Goal: Information Seeking & Learning: Understand process/instructions

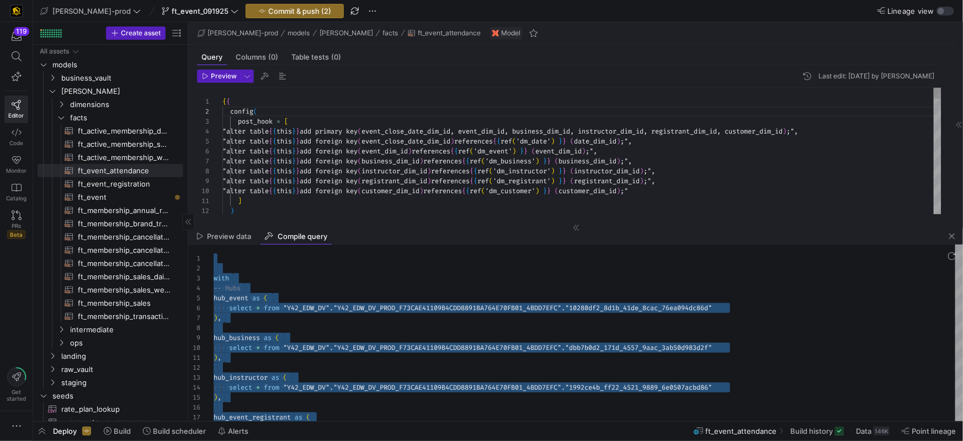
scroll to position [39, 55]
click at [109, 195] on span "ft_event​​​​​​​​​​" at bounding box center [124, 197] width 93 height 13
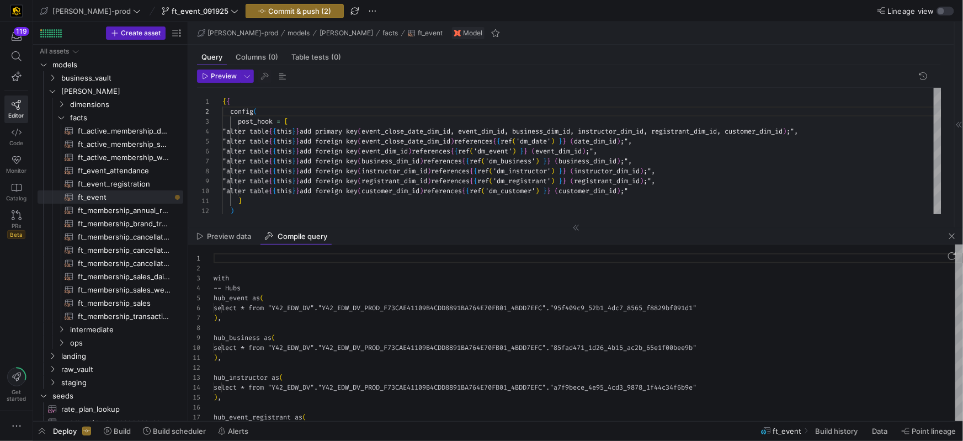
scroll to position [99, 0]
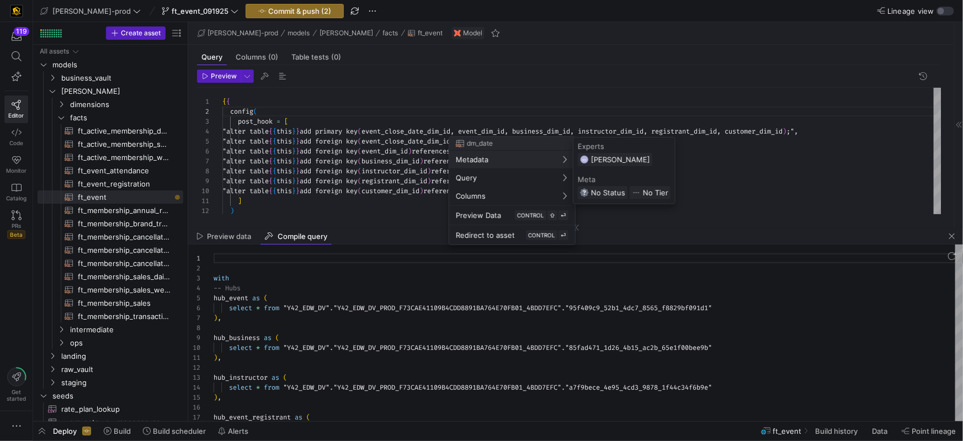
click at [450, 130] on div at bounding box center [481, 220] width 963 height 441
drag, startPoint x: 450, startPoint y: 131, endPoint x: 456, endPoint y: 137, distance: 8.2
click at [450, 131] on body "119 Editor Code Monitor Catalog PRs Beta Get started [PERSON_NAME]-prod ft_even…" at bounding box center [481, 220] width 963 height 441
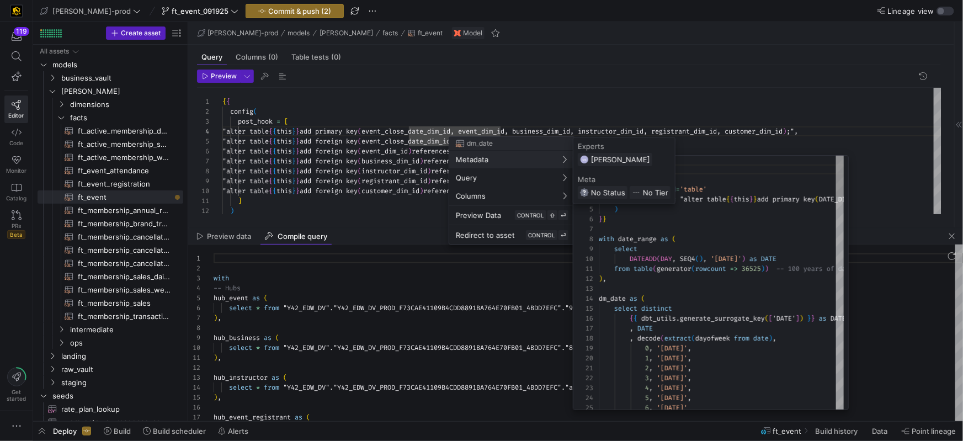
scroll to position [0, 0]
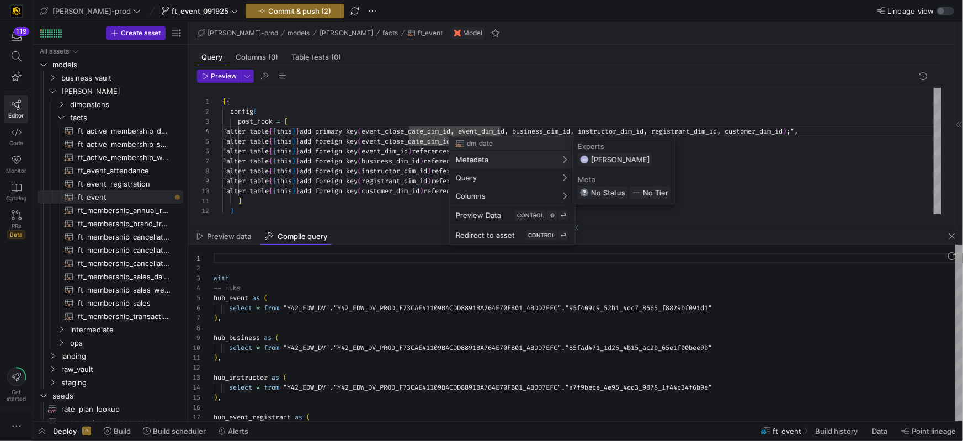
click at [449, 129] on div at bounding box center [481, 220] width 963 height 441
click at [457, 131] on div at bounding box center [481, 220] width 963 height 441
click at [461, 130] on div at bounding box center [481, 220] width 963 height 441
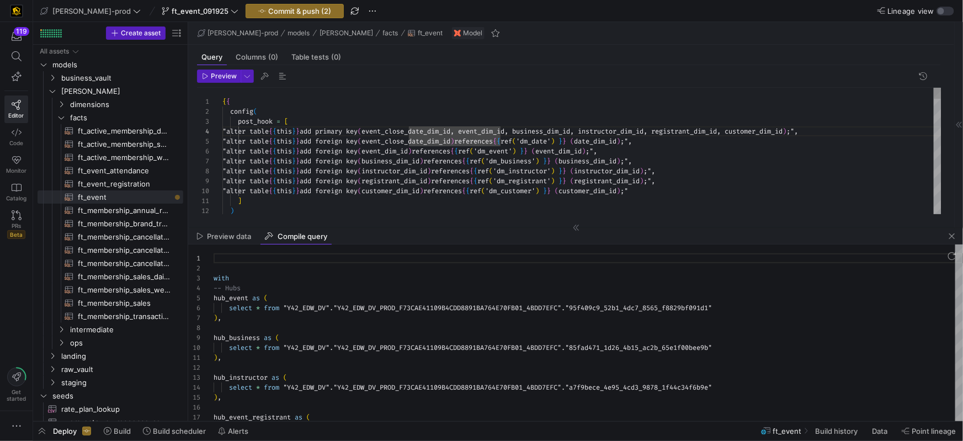
click at [498, 133] on span "event_close_date_dim_id, event_dim_id, business_di" at bounding box center [457, 131] width 193 height 9
drag, startPoint x: 451, startPoint y: 179, endPoint x: 445, endPoint y: 224, distance: 45.6
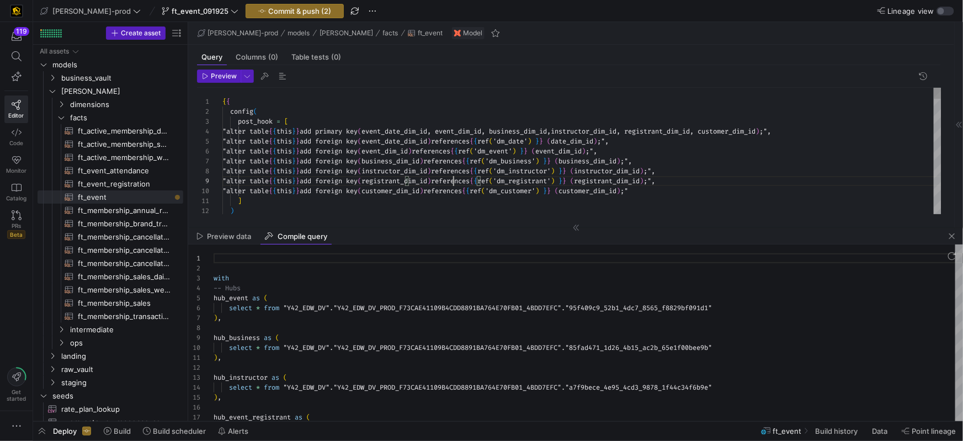
click at [427, 179] on span "registrant_dim_id" at bounding box center [394, 181] width 66 height 9
drag, startPoint x: 441, startPoint y: 193, endPoint x: 448, endPoint y: 218, distance: 25.8
click at [419, 194] on span "customer_dim_id" at bounding box center [390, 190] width 58 height 9
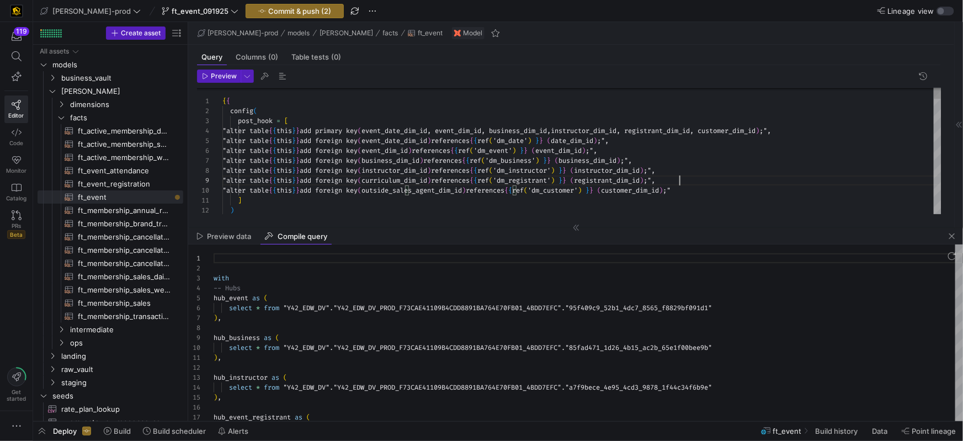
drag, startPoint x: 680, startPoint y: 179, endPoint x: 687, endPoint y: 231, distance: 52.3
drag, startPoint x: 702, startPoint y: 190, endPoint x: 706, endPoint y: 246, distance: 55.9
click at [659, 193] on span "customer_dim_id" at bounding box center [630, 190] width 58 height 9
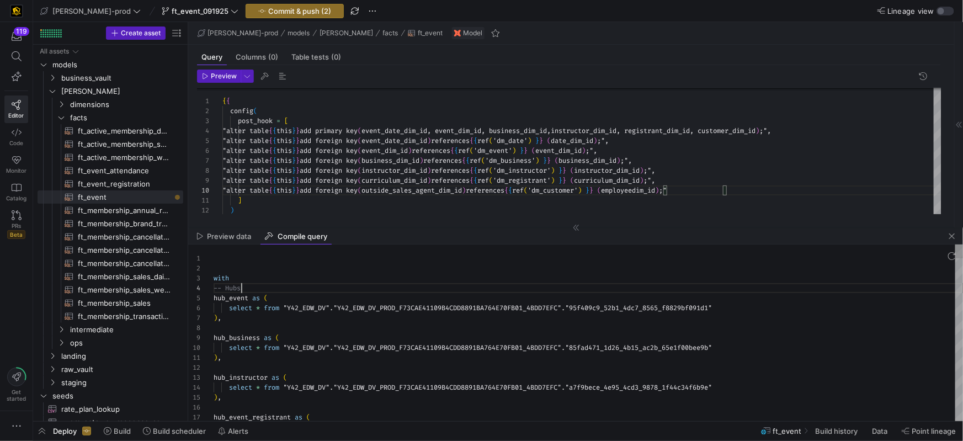
click at [664, 287] on div "-- Hubs" at bounding box center [587, 288] width 749 height 10
drag, startPoint x: 595, startPoint y: 178, endPoint x: 653, endPoint y: 179, distance: 57.9
click at [551, 178] on span "'dm_registrant'" at bounding box center [522, 180] width 58 height 9
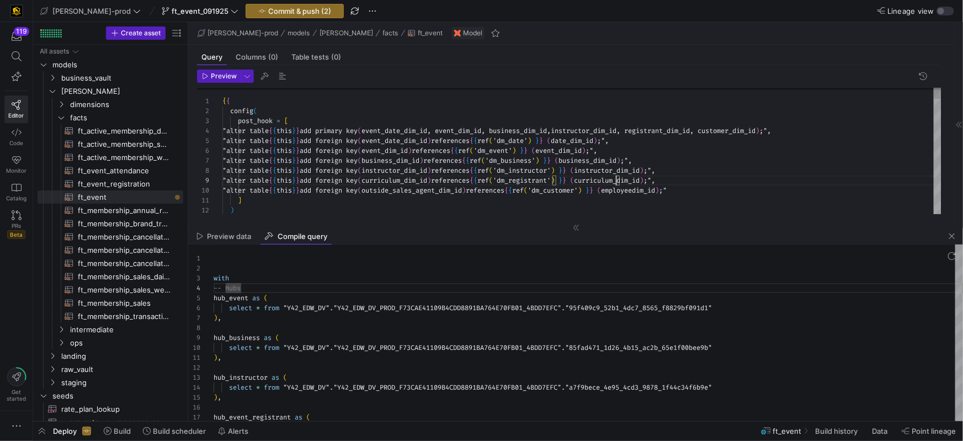
drag, startPoint x: 615, startPoint y: 179, endPoint x: 617, endPoint y: 209, distance: 29.3
click at [551, 179] on span "'dm_registrant'" at bounding box center [522, 180] width 58 height 9
click at [627, 214] on div "Preview 6 7 8 9 10 11 12 1 2 3 4 5 "alter table { { this } } add foreign key ( …" at bounding box center [568, 141] width 761 height 153
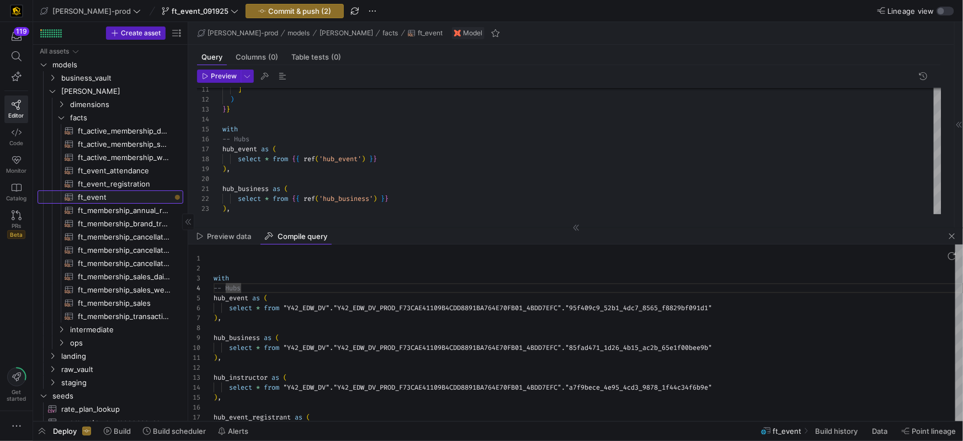
click at [117, 198] on span "ft_event​​​​​​​​​​" at bounding box center [124, 197] width 93 height 13
click at [953, 237] on span "button" at bounding box center [951, 235] width 13 height 13
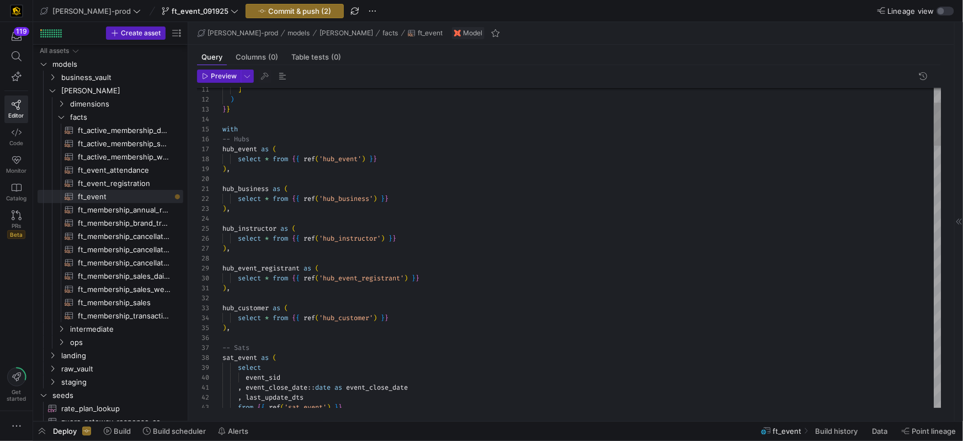
click at [386, 223] on div "hub_instructor as (" at bounding box center [581, 228] width 719 height 10
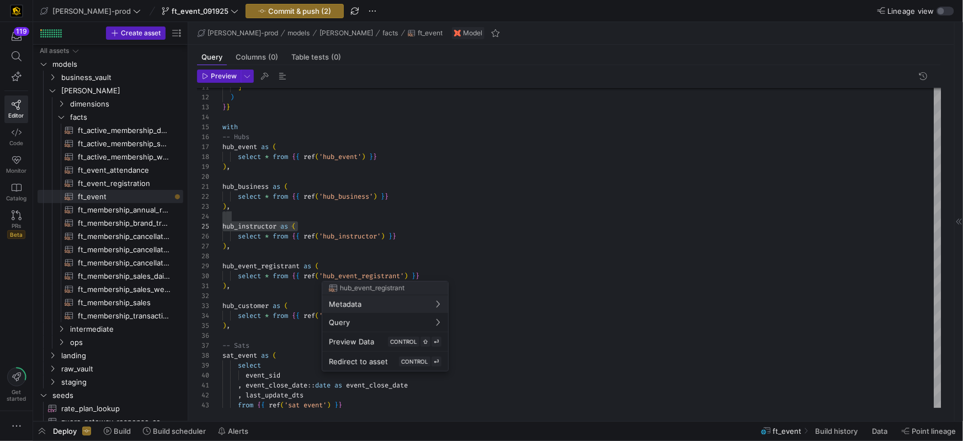
click at [499, 254] on div at bounding box center [481, 220] width 963 height 441
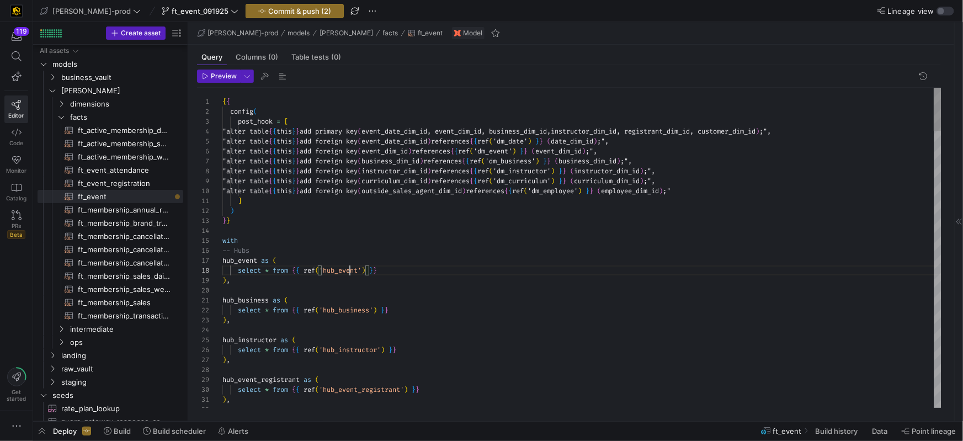
scroll to position [69, 127]
click at [349, 268] on body "119 Editor Code Monitor Catalog PRs Beta Get started [PERSON_NAME]-prod ft_even…" at bounding box center [481, 220] width 963 height 441
click at [487, 282] on div at bounding box center [481, 220] width 963 height 441
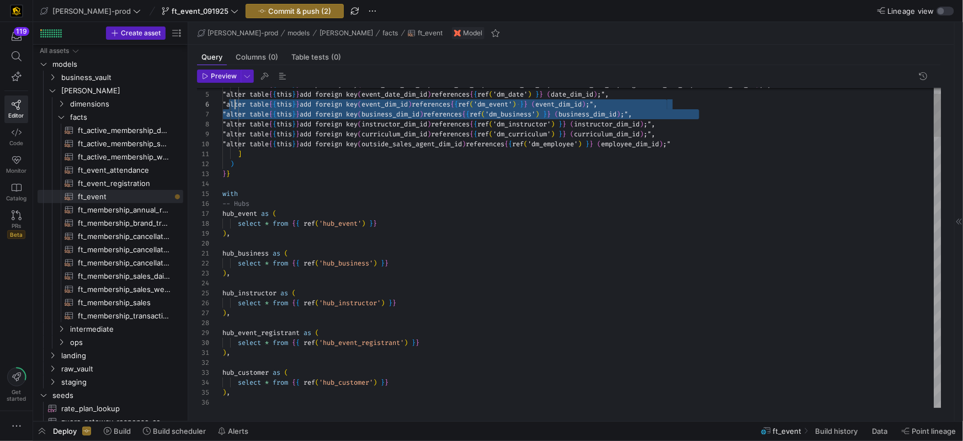
scroll to position [50, 0]
drag, startPoint x: 713, startPoint y: 114, endPoint x: 215, endPoint y: 106, distance: 498.2
click at [212, 104] on div "26 27 28 29 30 31 32 14 15 16 17 18 19 20 21 22 23 24 25 4 5 6 7 8 9 10 11 12 1…" at bounding box center [569, 248] width 744 height 320
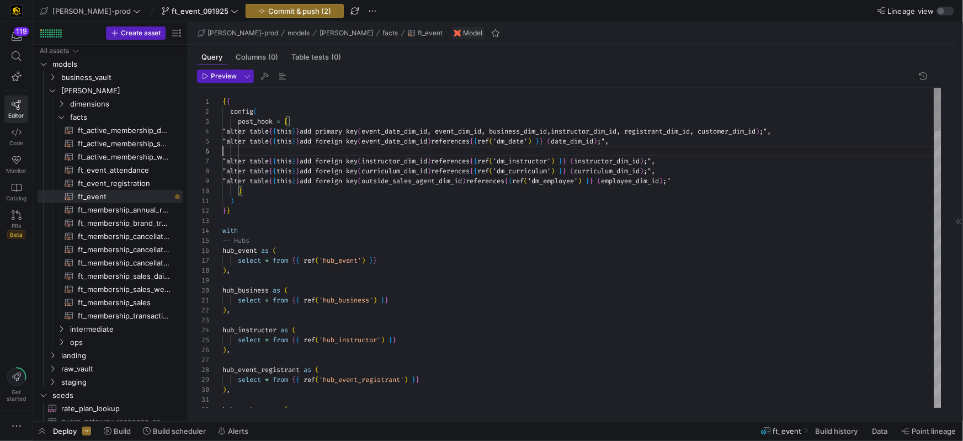
scroll to position [30, 611]
click at [859, 130] on div ""alter table { { this } } add primary key ( event_date_dim_id, event_dim_id, bu…" at bounding box center [581, 131] width 719 height 10
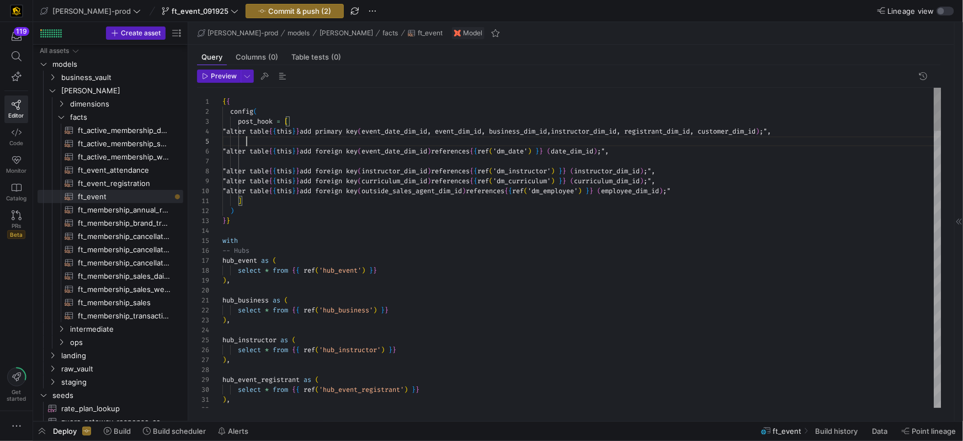
scroll to position [50, 477]
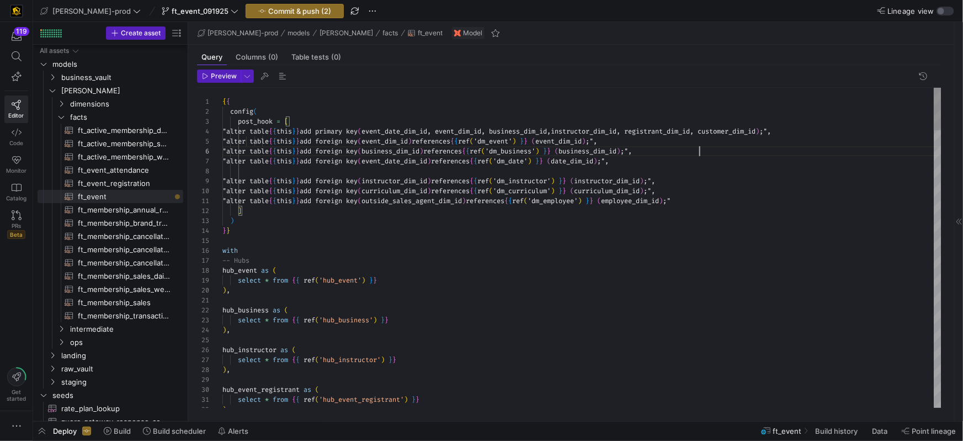
click at [265, 142] on span ""alter table" at bounding box center [245, 141] width 46 height 9
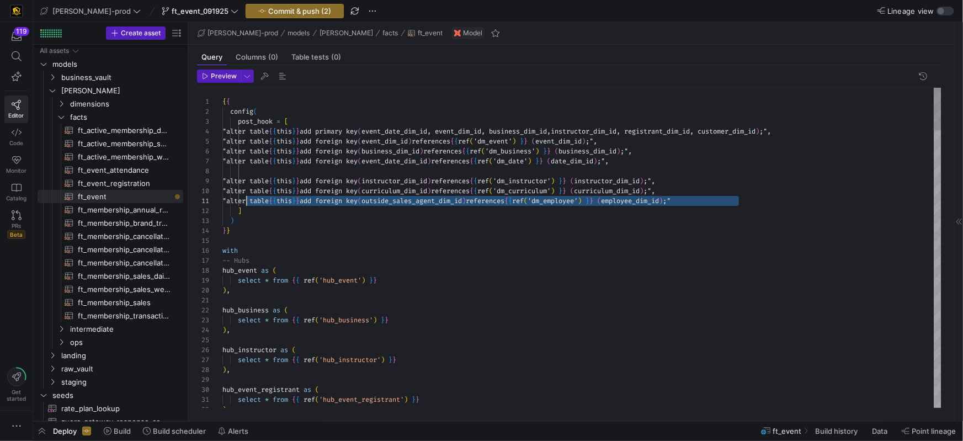
scroll to position [0, 0]
drag, startPoint x: 693, startPoint y: 204, endPoint x: 221, endPoint y: 202, distance: 471.7
click at [197, 197] on div "27 28 29 30 31 32 15 16 17 18 19 20 21 22 23 24 25 26 4 7 8 9 10 11 12 13 14 2 …" at bounding box center [569, 248] width 744 height 320
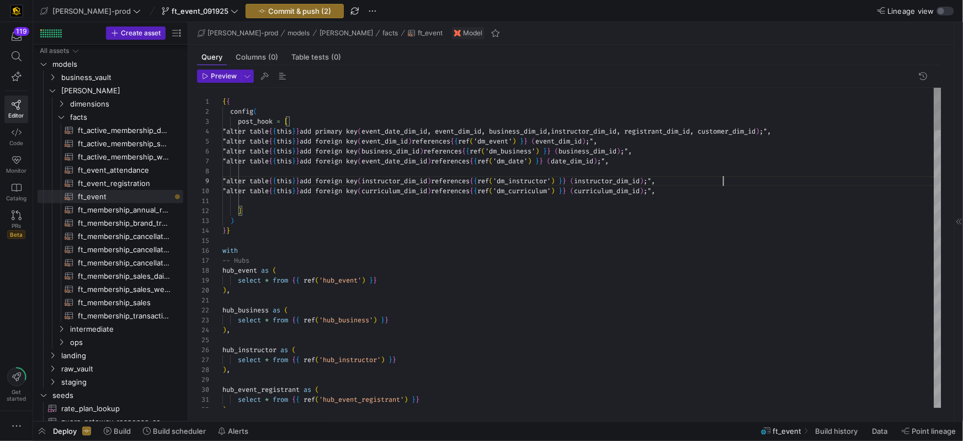
click at [743, 178] on div ""alter table { { this } } add foreign key ( instructor_dim_id ) references { { …" at bounding box center [581, 181] width 719 height 10
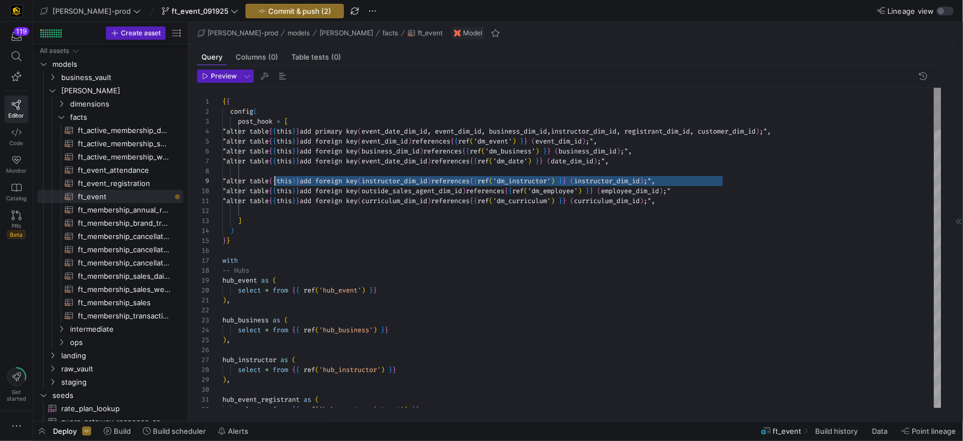
scroll to position [50, 0]
drag, startPoint x: 735, startPoint y: 178, endPoint x: 205, endPoint y: 179, distance: 530.1
click at [205, 179] on div "28 29 30 31 32 16 17 18 19 20 21 22 23 24 25 26 27 4 7 8 9 11 12 13 14 15 2 3 1…" at bounding box center [569, 248] width 744 height 320
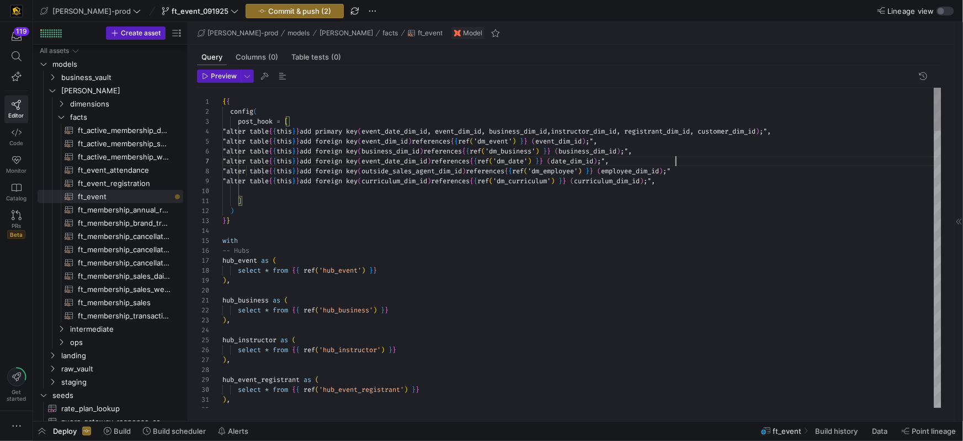
scroll to position [30, 452]
click at [743, 189] on div at bounding box center [581, 191] width 719 height 10
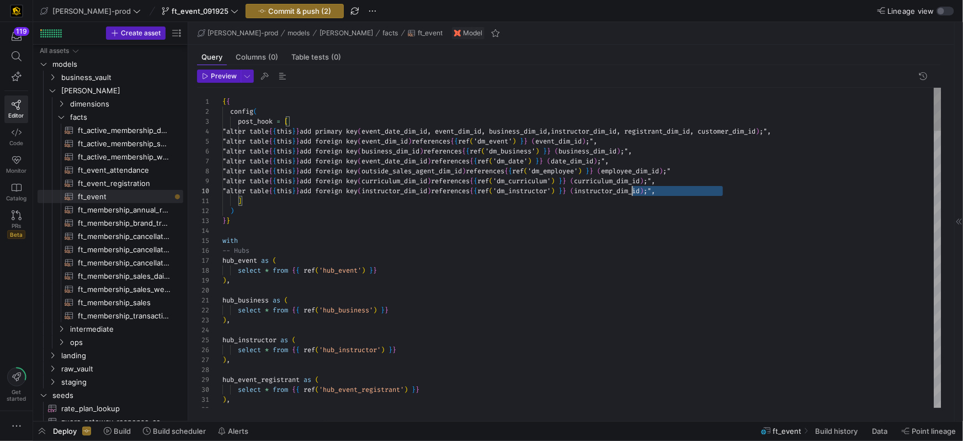
scroll to position [39, 409]
drag, startPoint x: 749, startPoint y: 193, endPoint x: 632, endPoint y: 191, distance: 117.0
click at [462, 172] on span "outside_sales_agent_dim_id" at bounding box center [411, 171] width 100 height 9
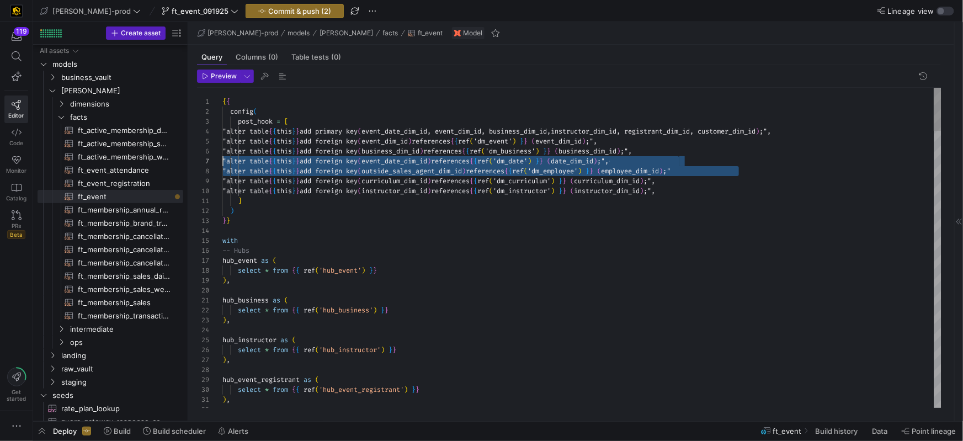
scroll to position [39, 0]
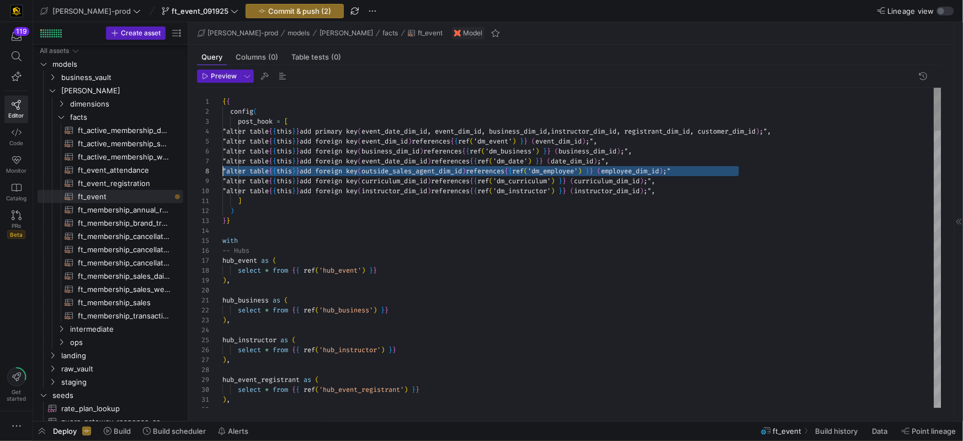
drag, startPoint x: 559, startPoint y: 164, endPoint x: 236, endPoint y: 169, distance: 323.3
click at [205, 167] on div "26 27 28 29 30 14 15 16 17 18 19 20 21 22 23 24 25 4 7 9 10 11 12 13 2 3 1 5 6 …" at bounding box center [569, 248] width 744 height 320
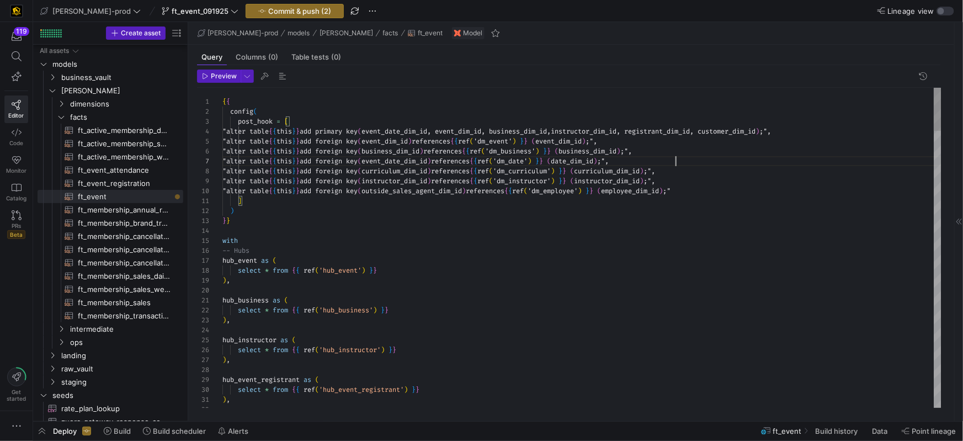
scroll to position [30, 452]
click at [377, 218] on div "} }" at bounding box center [581, 221] width 719 height 10
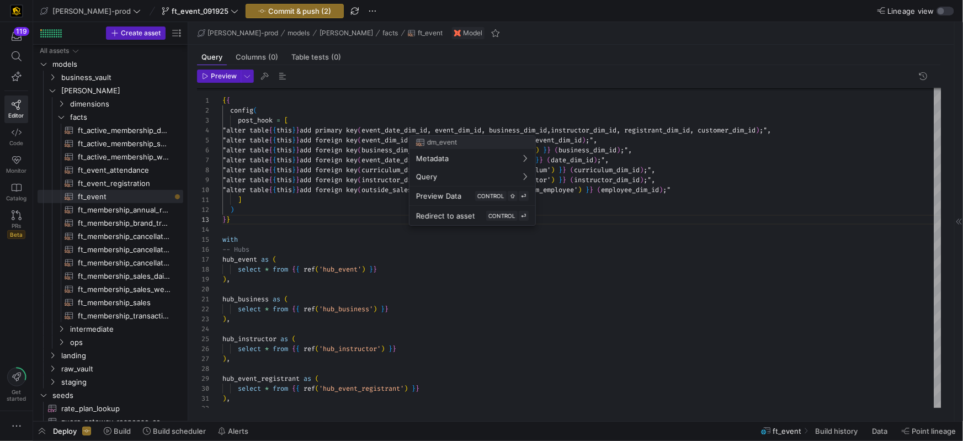
drag, startPoint x: 442, startPoint y: 245, endPoint x: 433, endPoint y: 218, distance: 28.6
click at [442, 245] on div at bounding box center [481, 220] width 963 height 441
click at [442, 131] on div at bounding box center [481, 220] width 963 height 441
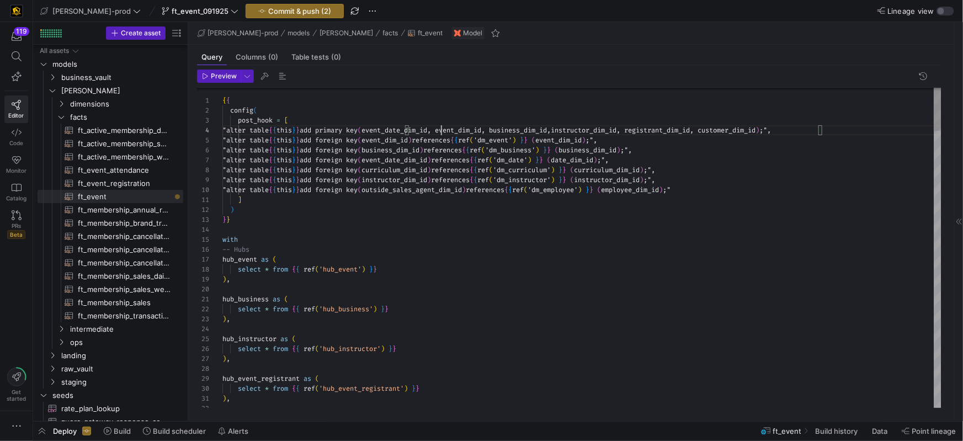
click at [442, 132] on span "event_date_dim_id, event_dim_id, business_dim_id," at bounding box center [455, 130] width 189 height 9
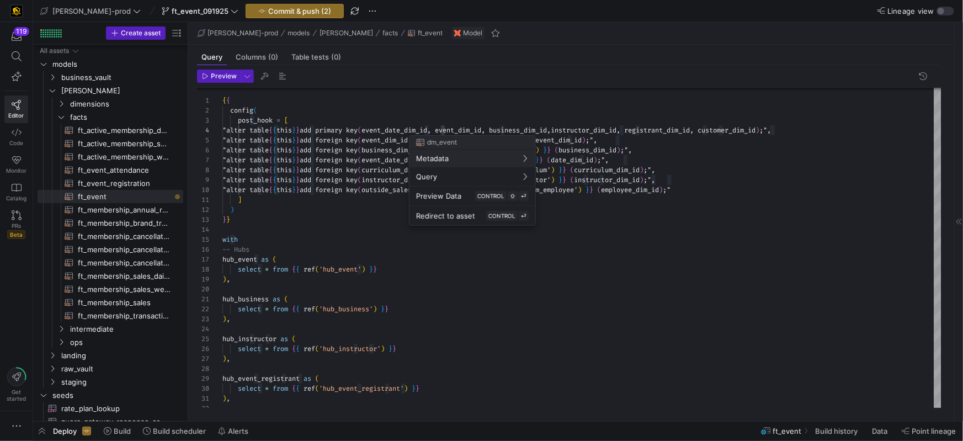
click at [441, 133] on div at bounding box center [481, 220] width 963 height 441
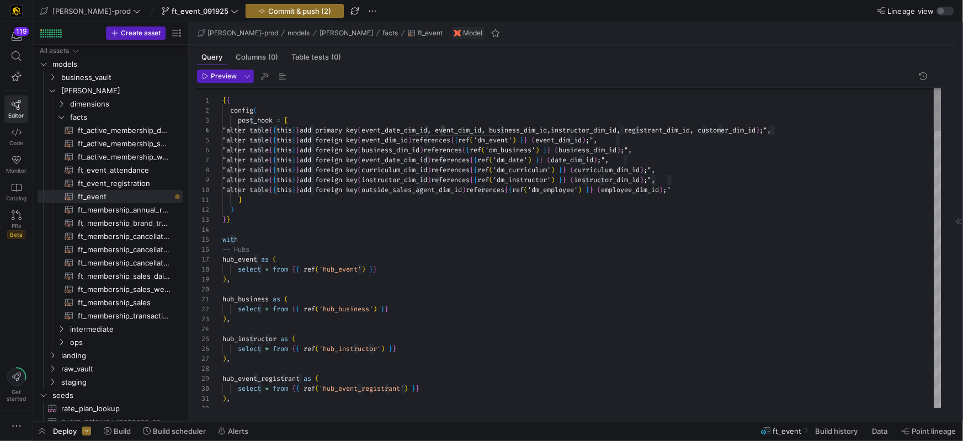
click at [441, 133] on span "event_date_dim_id, event_dim_id, business_dim_id," at bounding box center [455, 130] width 189 height 9
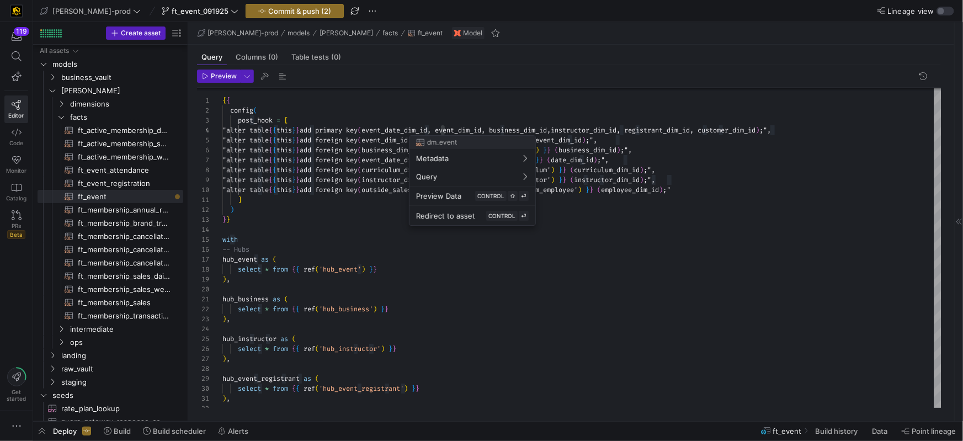
click at [484, 131] on div at bounding box center [481, 220] width 963 height 441
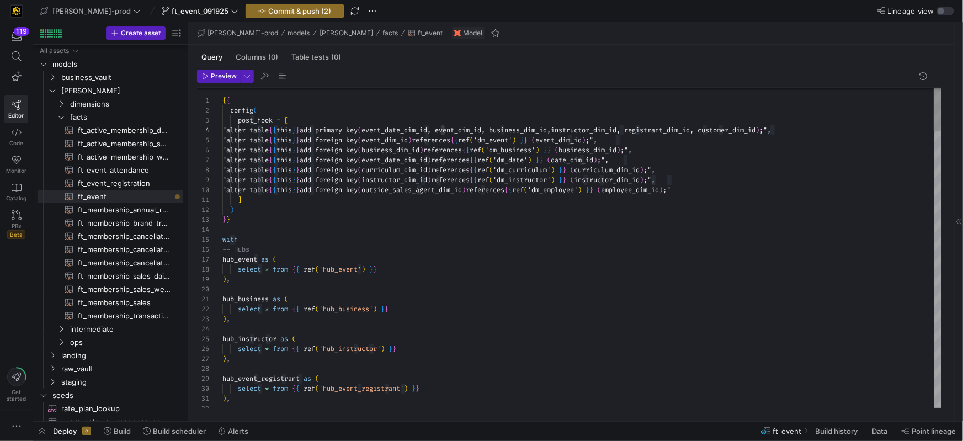
type textarea "{{ config( post_hook = [ "alter table {{ this }} add primary key (event_date_di…"
drag, startPoint x: 458, startPoint y: 130, endPoint x: 409, endPoint y: 130, distance: 49.1
click at [409, 130] on span "event_date_dim_id, event_dim_id, business_dim_id," at bounding box center [455, 130] width 189 height 9
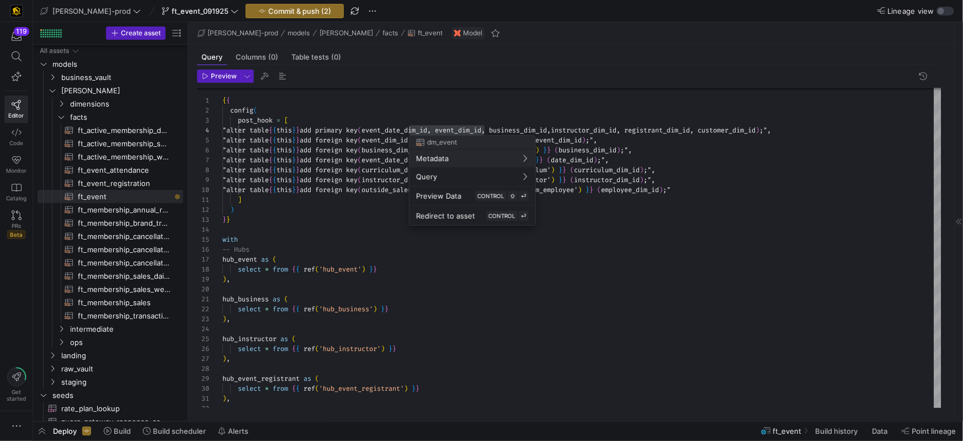
click at [483, 119] on div at bounding box center [481, 220] width 963 height 441
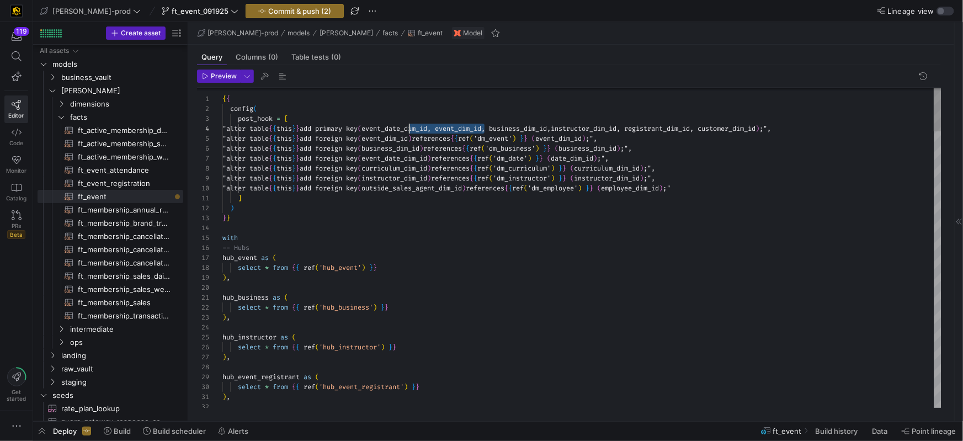
drag, startPoint x: 482, startPoint y: 130, endPoint x: 418, endPoint y: 130, distance: 63.4
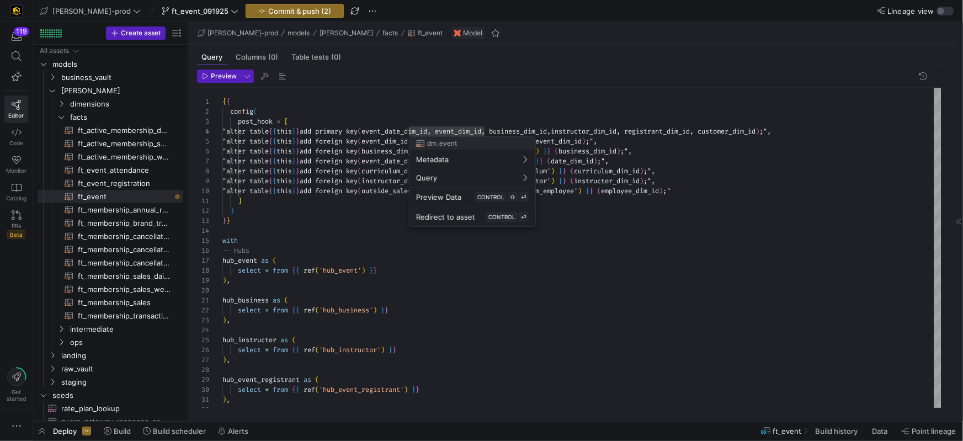
click at [470, 117] on div at bounding box center [481, 220] width 963 height 441
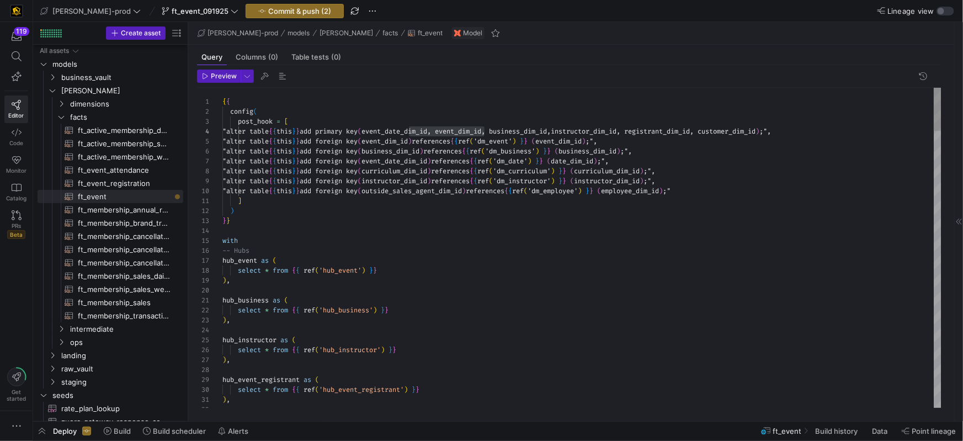
click at [463, 131] on span "event_dim_id, business_dim_id, instructor_dim_id," at bounding box center [455, 131] width 189 height 9
drag, startPoint x: 462, startPoint y: 131, endPoint x: 461, endPoint y: 142, distance: 11.2
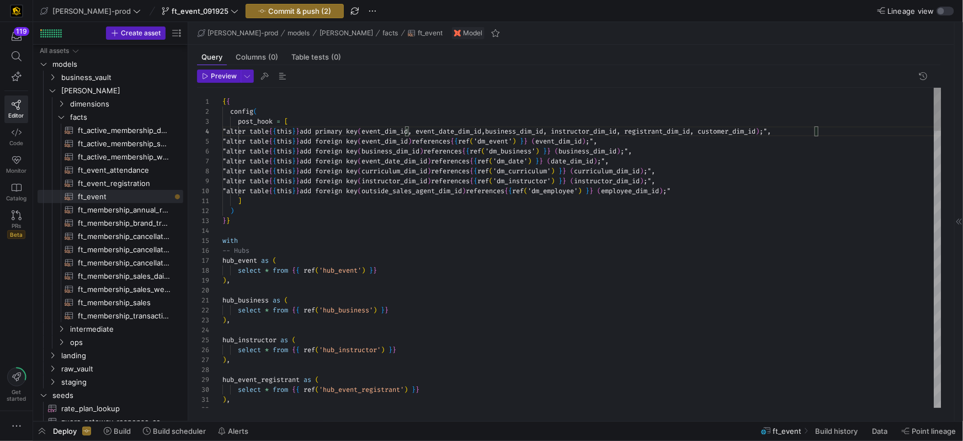
click at [462, 131] on span "event_dim_id, event_date_dim_id,business_dim_id, i" at bounding box center [457, 131] width 193 height 9
drag, startPoint x: 765, startPoint y: 132, endPoint x: 810, endPoint y: 131, distance: 45.2
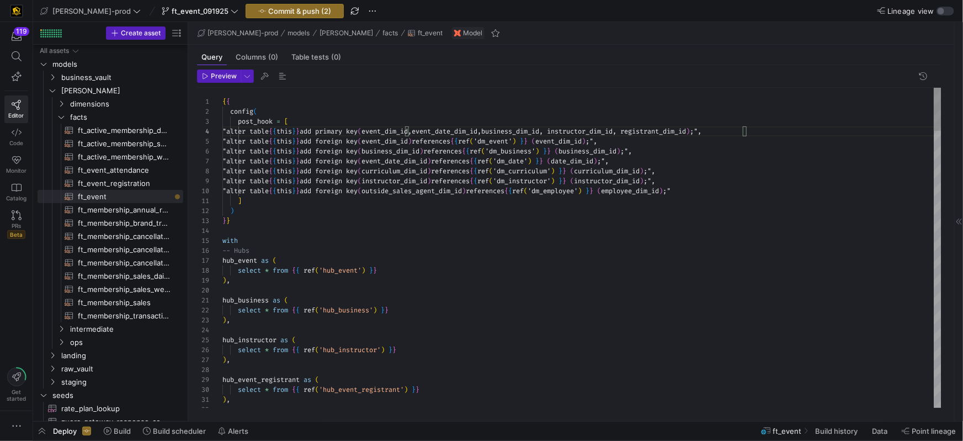
drag, startPoint x: 599, startPoint y: 132, endPoint x: 598, endPoint y: 142, distance: 10.5
click at [554, 132] on span "event_dim_id,event_date_dim_id,business_dim_id, in" at bounding box center [457, 131] width 193 height 9
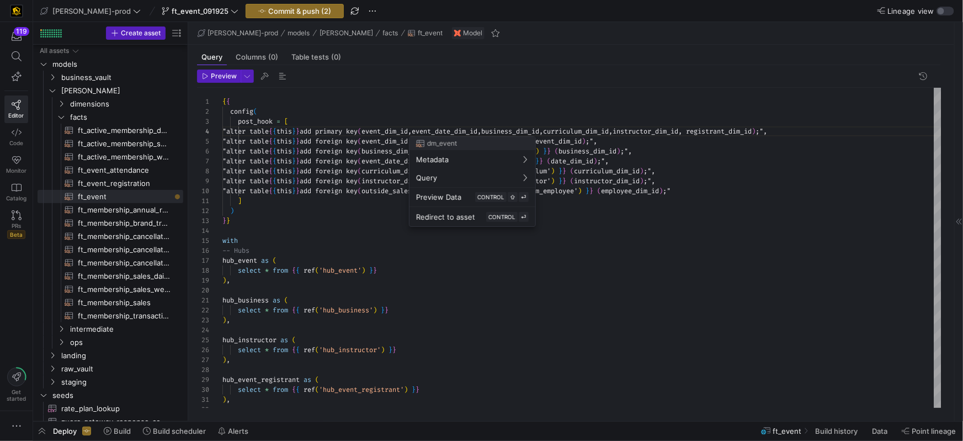
drag, startPoint x: 738, startPoint y: 131, endPoint x: 730, endPoint y: 168, distance: 37.8
click at [736, 132] on div at bounding box center [481, 220] width 963 height 441
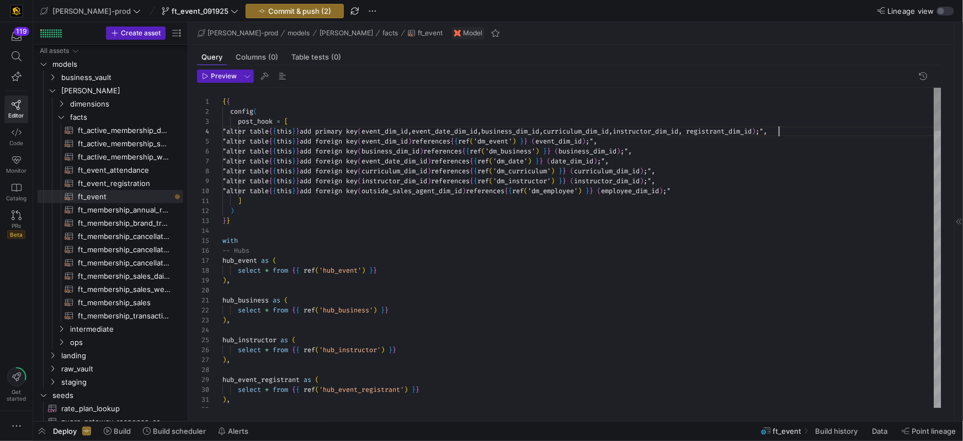
click at [747, 134] on span "riculum_dim_id,instructor_dim_id, registrant_dim_i" at bounding box center [650, 131] width 193 height 9
click at [669, 132] on span "riculum_dim_id,instructor_dim_id" at bounding box center [616, 131] width 124 height 9
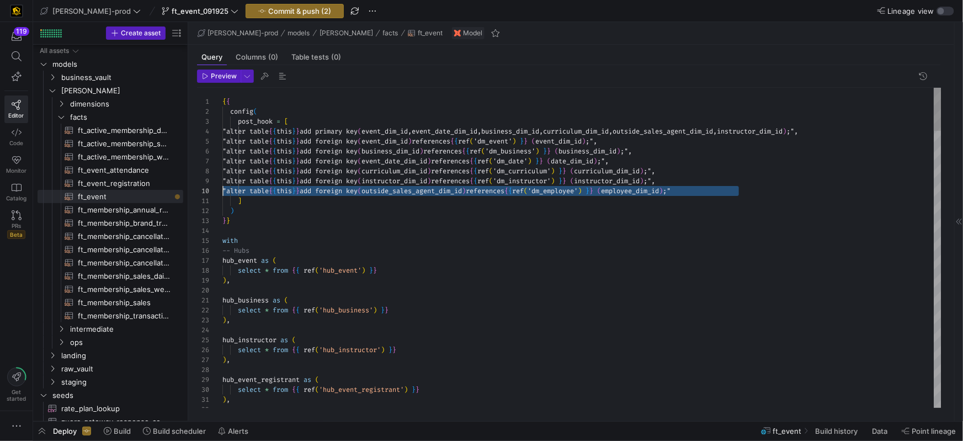
scroll to position [50, 0]
drag, startPoint x: 731, startPoint y: 194, endPoint x: 335, endPoint y: 190, distance: 396.1
click at [201, 187] on div "26 27 28 29 30 14 15 16 17 18 19 20 21 22 23 24 25 4 7 8 9 10 12 13 2 3 1 5 6 3…" at bounding box center [569, 248] width 744 height 320
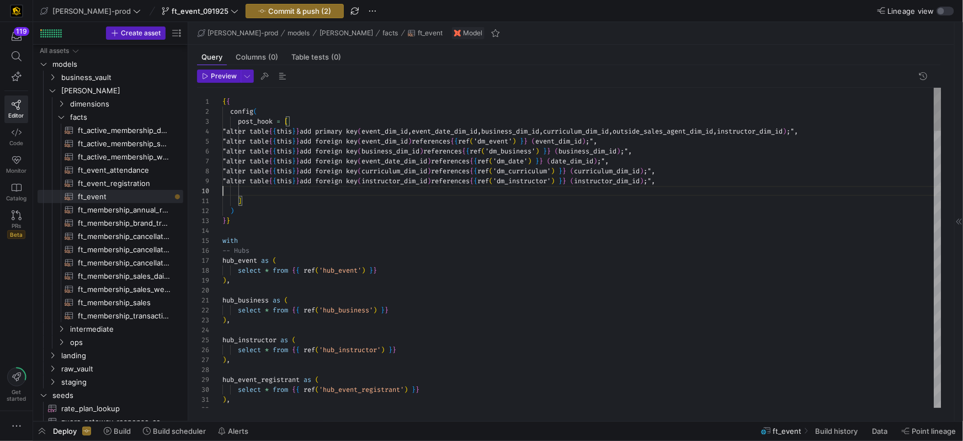
click at [753, 173] on div ""alter table { { this } } add foreign key ( curriculum_dim_id ) references { { …" at bounding box center [581, 171] width 719 height 10
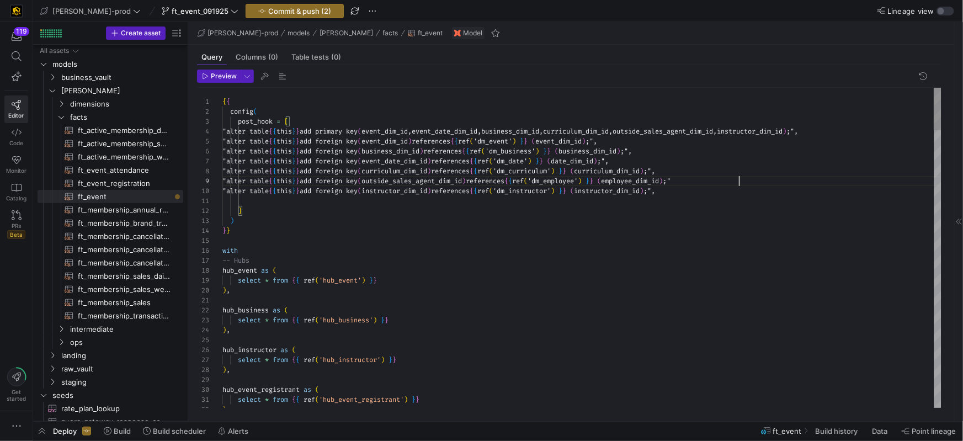
scroll to position [39, 516]
drag, startPoint x: 236, startPoint y: 196, endPoint x: 251, endPoint y: 214, distance: 23.5
click at [236, 197] on div at bounding box center [581, 201] width 719 height 10
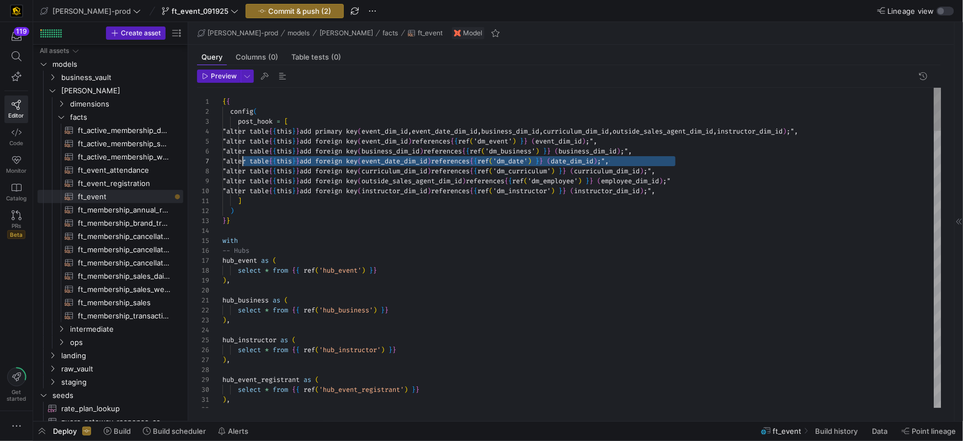
scroll to position [60, 0]
drag, startPoint x: 577, startPoint y: 159, endPoint x: 306, endPoint y: 172, distance: 271.1
click at [204, 158] on div "26 27 28 29 30 14 15 16 17 18 19 20 21 22 23 24 25 4 7 8 10 12 13 2 3 1 5 6 31 …" at bounding box center [569, 248] width 744 height 320
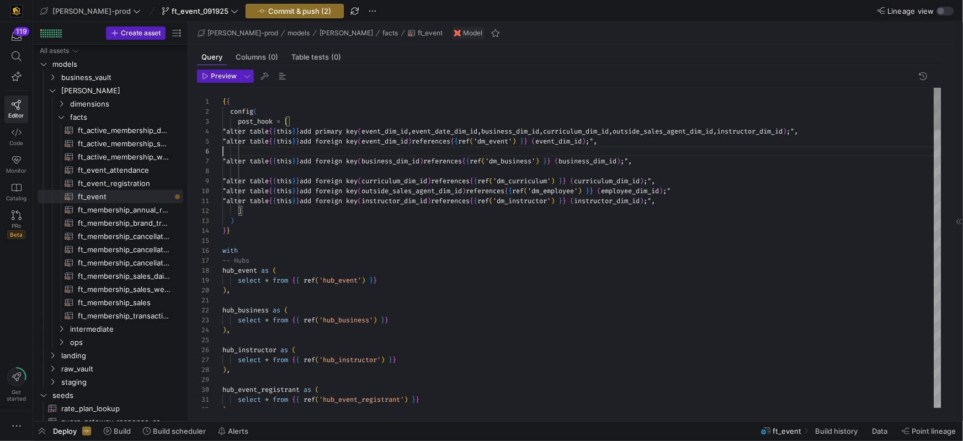
scroll to position [50, 452]
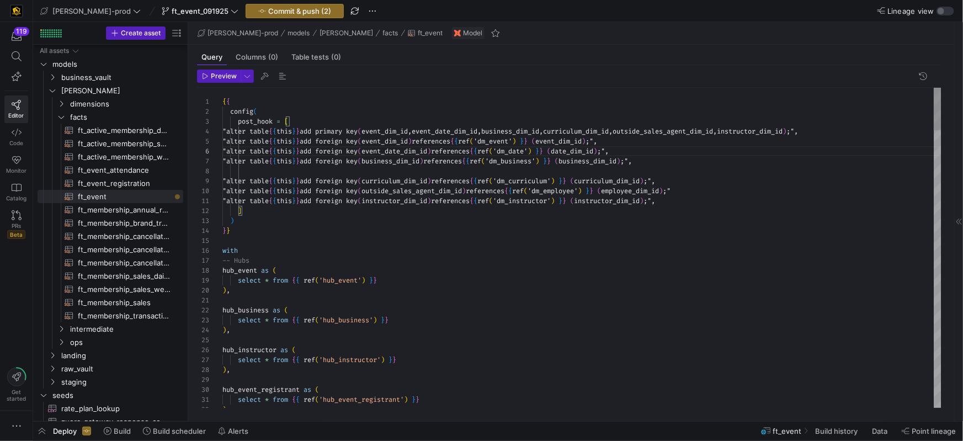
drag, startPoint x: 222, startPoint y: 173, endPoint x: 241, endPoint y: 193, distance: 27.3
click at [221, 174] on div "8" at bounding box center [209, 171] width 25 height 10
drag, startPoint x: 223, startPoint y: 170, endPoint x: 225, endPoint y: 176, distance: 6.2
click at [224, 173] on div at bounding box center [581, 171] width 719 height 10
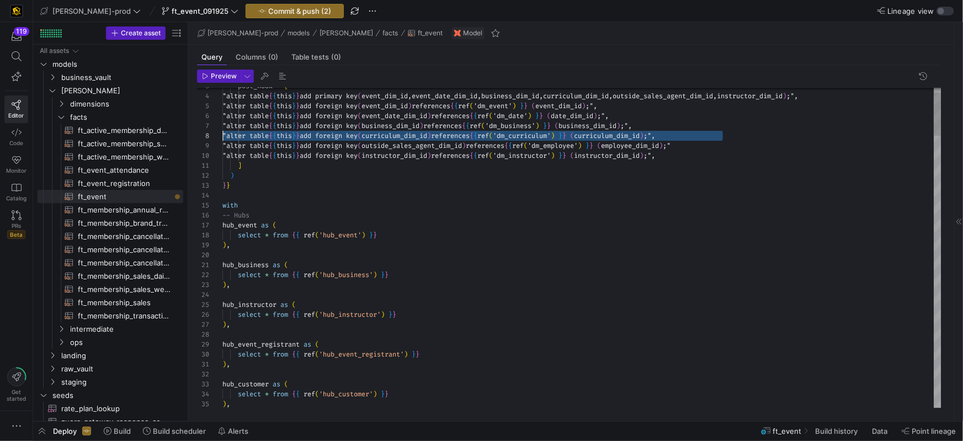
scroll to position [0, 0]
drag, startPoint x: 741, startPoint y: 136, endPoint x: 159, endPoint y: 138, distance: 582.0
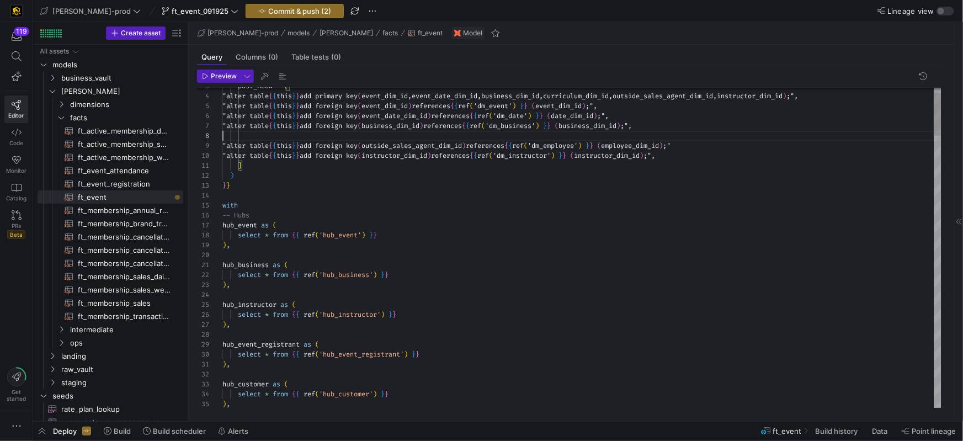
scroll to position [30, 477]
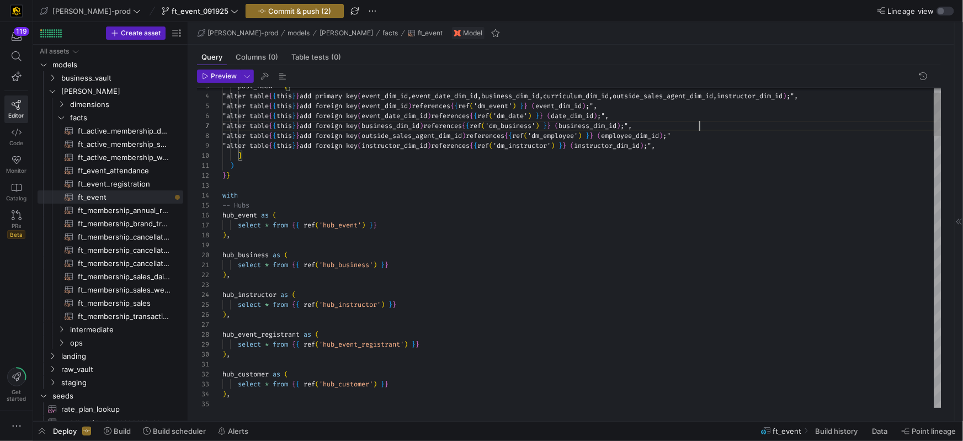
drag, startPoint x: 637, startPoint y: 97, endPoint x: 632, endPoint y: 142, distance: 45.6
click at [637, 97] on span "riculum_dim_id,outside_sales_agent_dim_id,instruct" at bounding box center [650, 96] width 193 height 9
click at [588, 163] on div ")" at bounding box center [581, 166] width 719 height 10
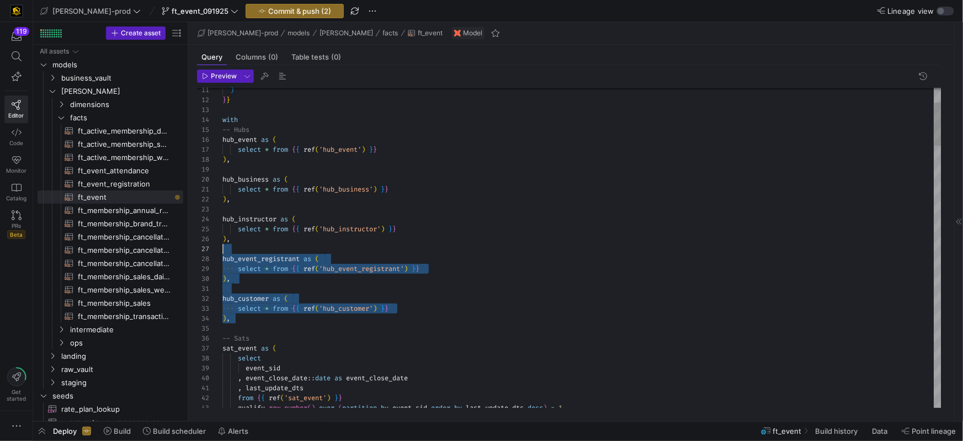
scroll to position [60, 0]
drag, startPoint x: 258, startPoint y: 322, endPoint x: 173, endPoint y: 251, distance: 110.0
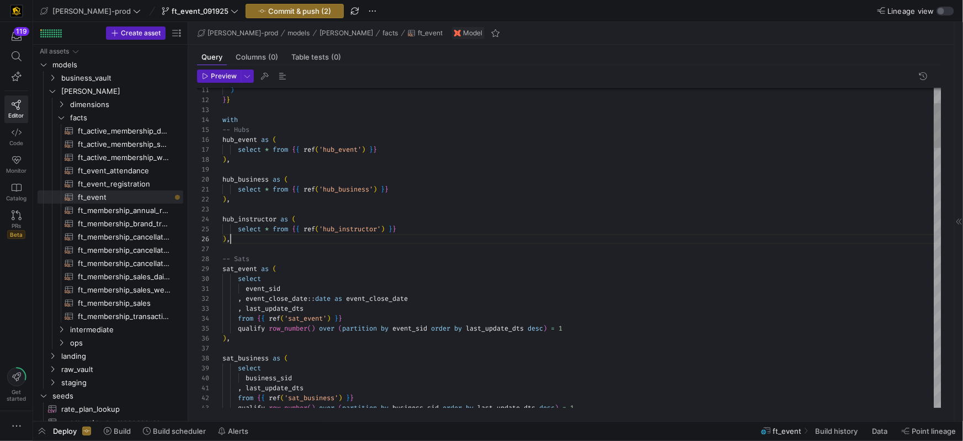
scroll to position [50, 8]
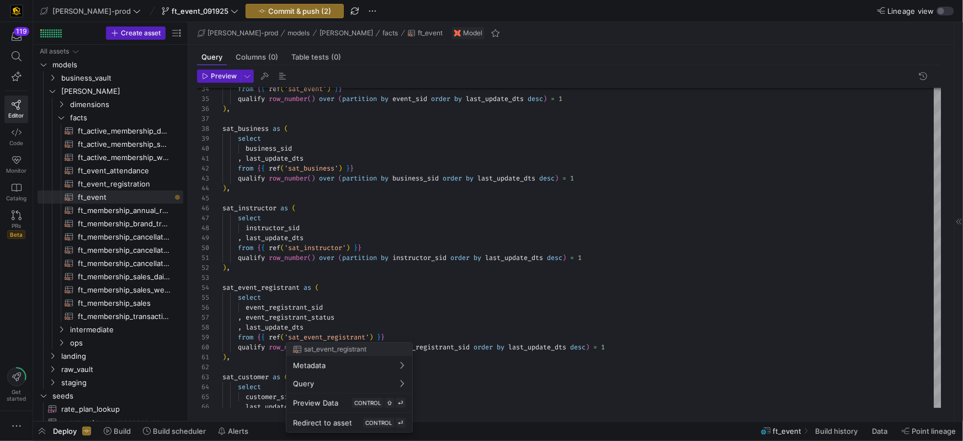
drag, startPoint x: 397, startPoint y: 333, endPoint x: 408, endPoint y: 334, distance: 10.5
click at [399, 333] on div at bounding box center [481, 220] width 963 height 441
click at [406, 336] on div "from { { ref ( 'sat_event_registrant' ) } }" at bounding box center [581, 337] width 719 height 10
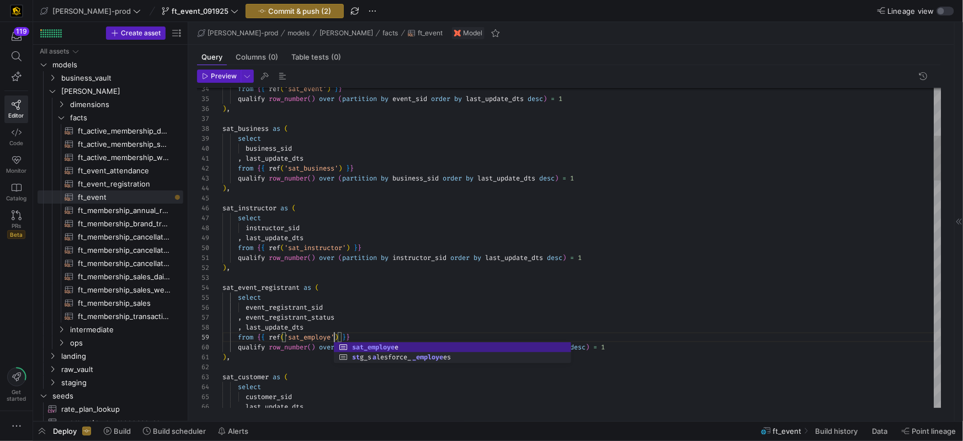
scroll to position [79, 115]
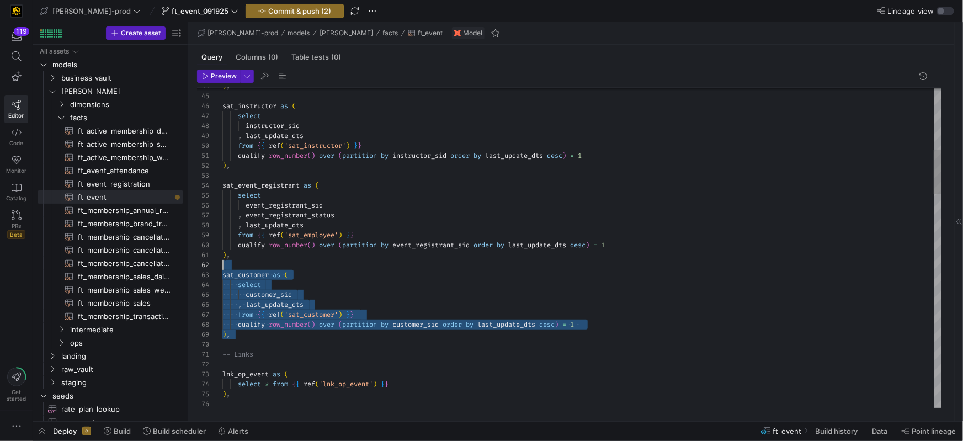
scroll to position [10, 0]
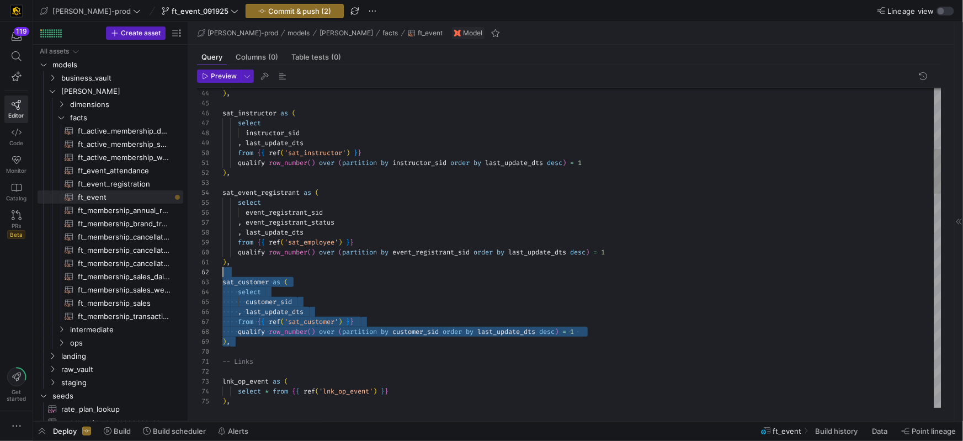
drag, startPoint x: 274, startPoint y: 334, endPoint x: 197, endPoint y: 269, distance: 100.2
click at [197, 269] on div "47 48 46 45 44 49 50 51 52 53 54 55 56 57 58 59 60 61 62 63 64 65 66 67 68 69 7…" at bounding box center [569, 248] width 744 height 320
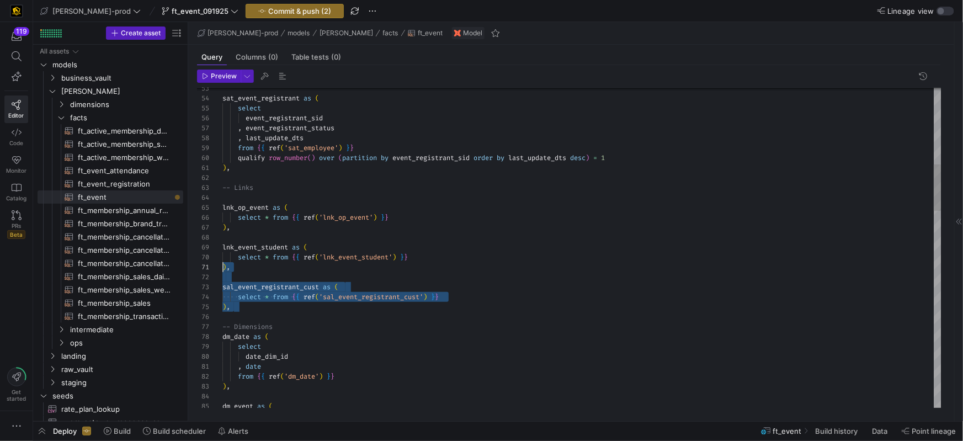
scroll to position [79, 0]
drag, startPoint x: 264, startPoint y: 311, endPoint x: 191, endPoint y: 247, distance: 96.6
type textarea "), -- Links lnk_op_event as ( select * from {{ ref('lnk_op_event') }} ), lnk_ev…"
